Goal: Find specific page/section: Find specific page/section

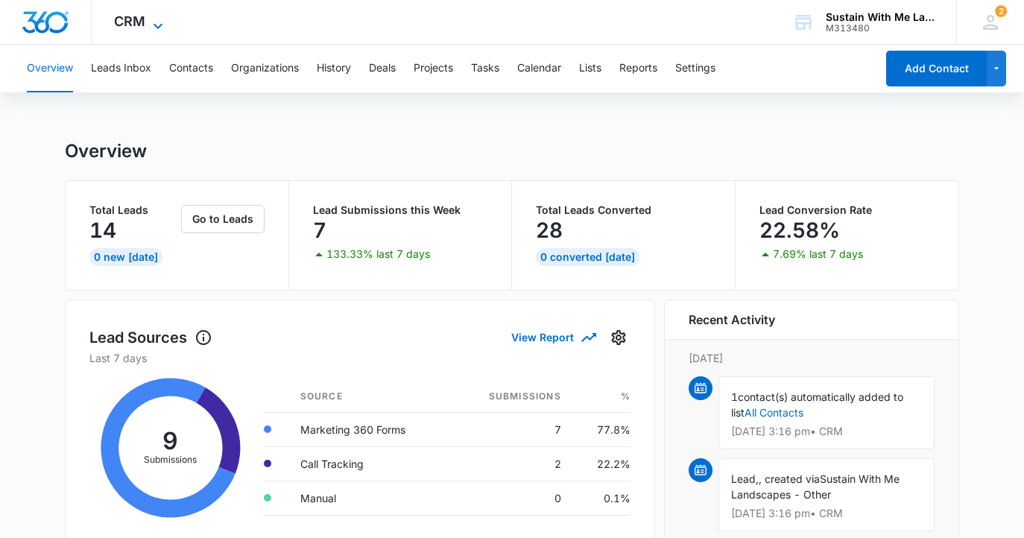
click at [157, 20] on icon at bounding box center [158, 26] width 18 height 18
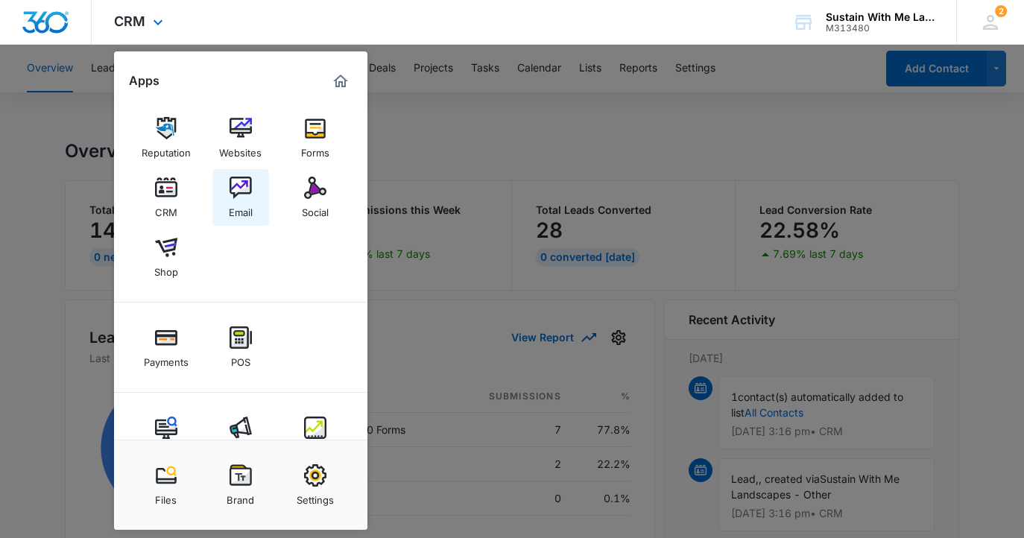
click at [239, 187] on img at bounding box center [241, 188] width 22 height 22
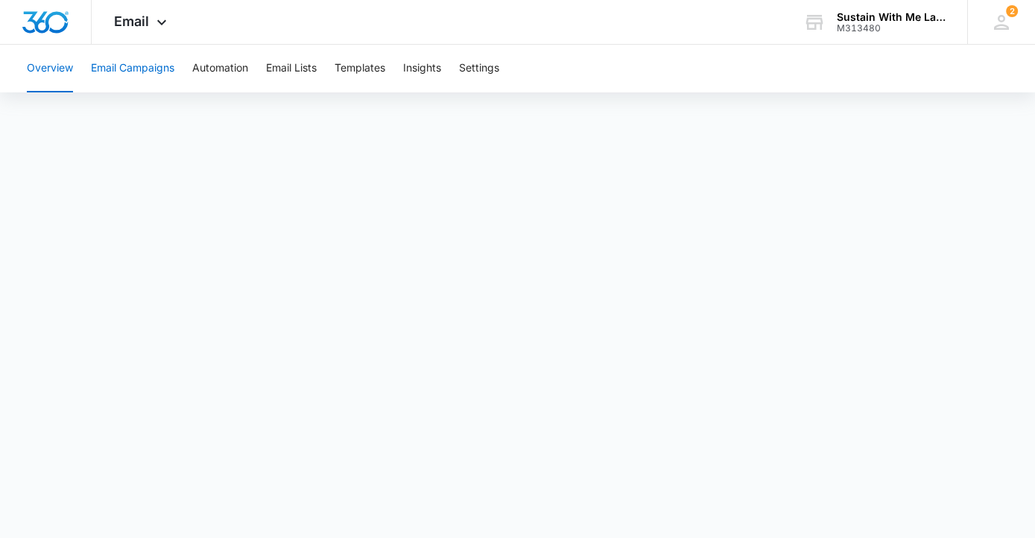
click at [168, 63] on button "Email Campaigns" at bounding box center [132, 69] width 83 height 48
click at [244, 77] on button "Automation" at bounding box center [220, 69] width 56 height 48
